Goal: Find contact information: Find contact information

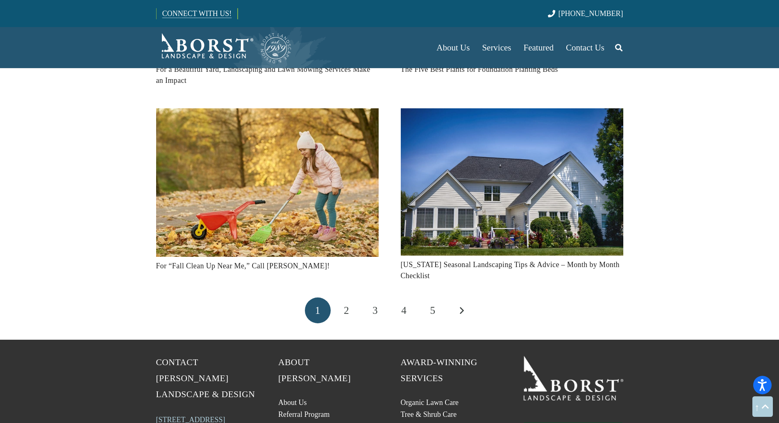
click at [178, 11] on link "CONNECT WITH US!" at bounding box center [197, 14] width 81 height 20
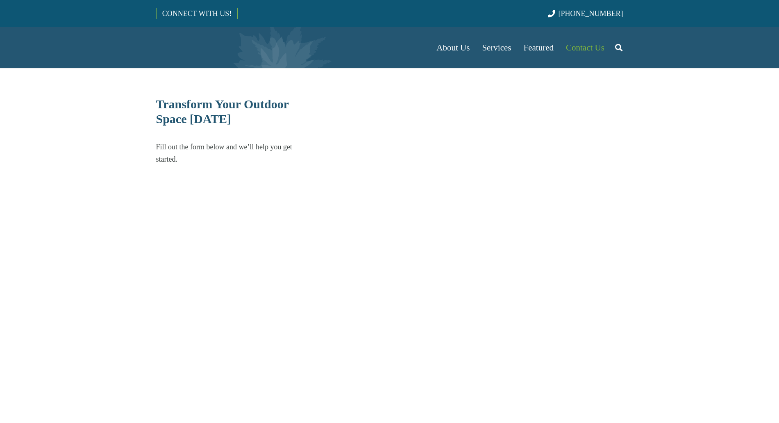
select select "******"
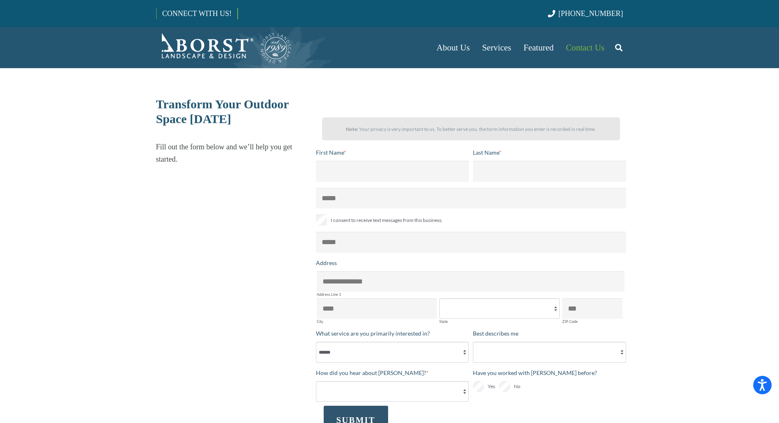
scroll to position [3, 0]
